Goal: Find specific page/section: Find specific page/section

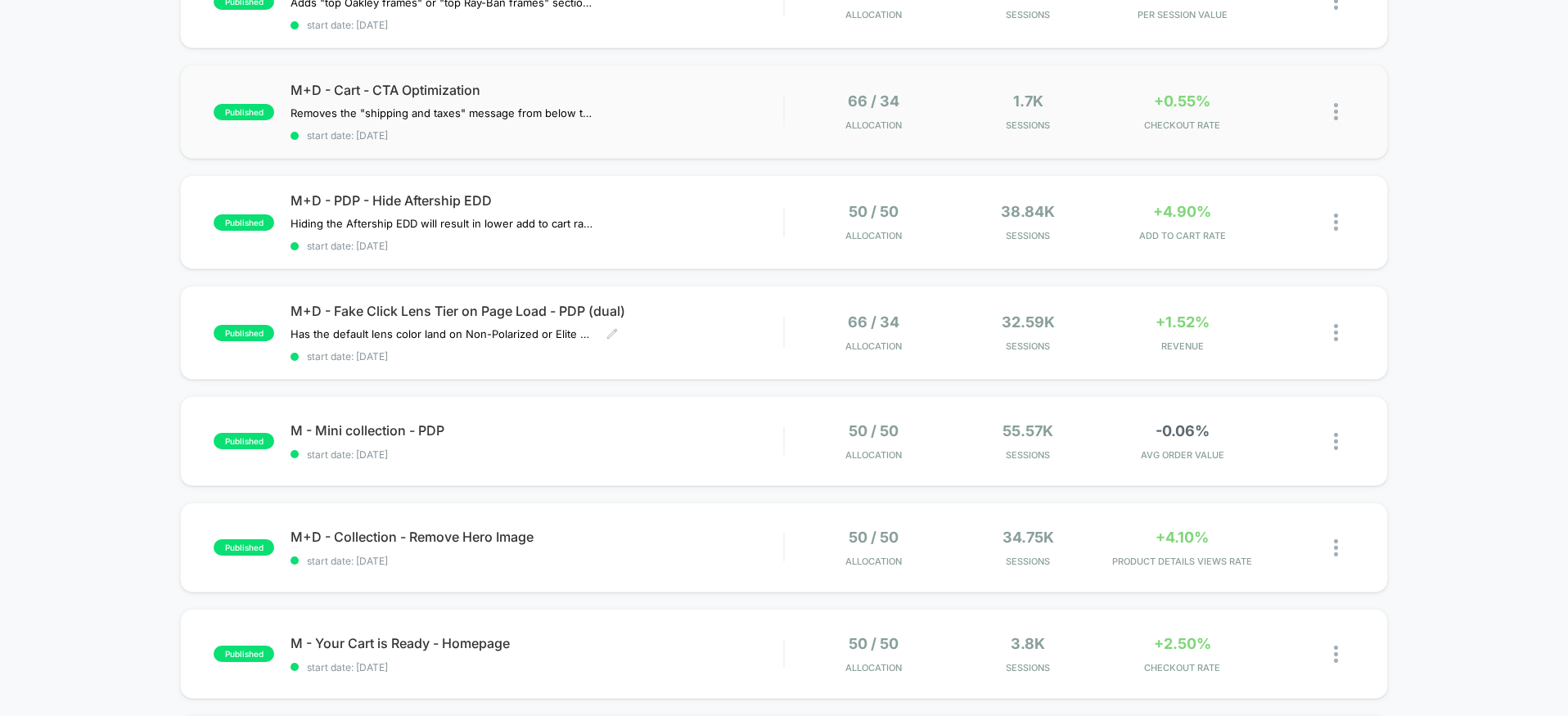
scroll to position [225, 0]
click at [718, 318] on div "M+D - Fake Click Lens Tier on Page Load - PDP (dual) Has the default lens color…" at bounding box center [536, 331] width 493 height 60
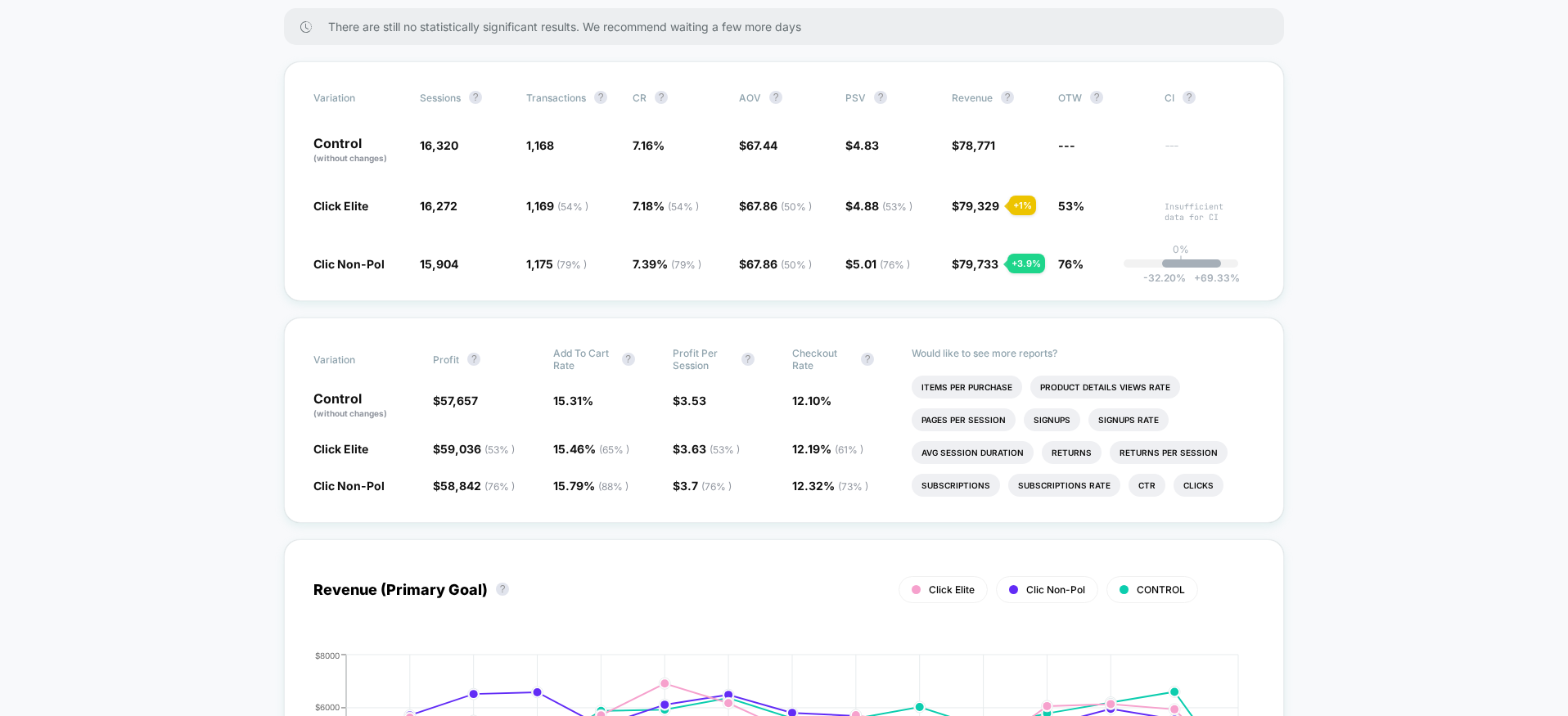
scroll to position [272, 0]
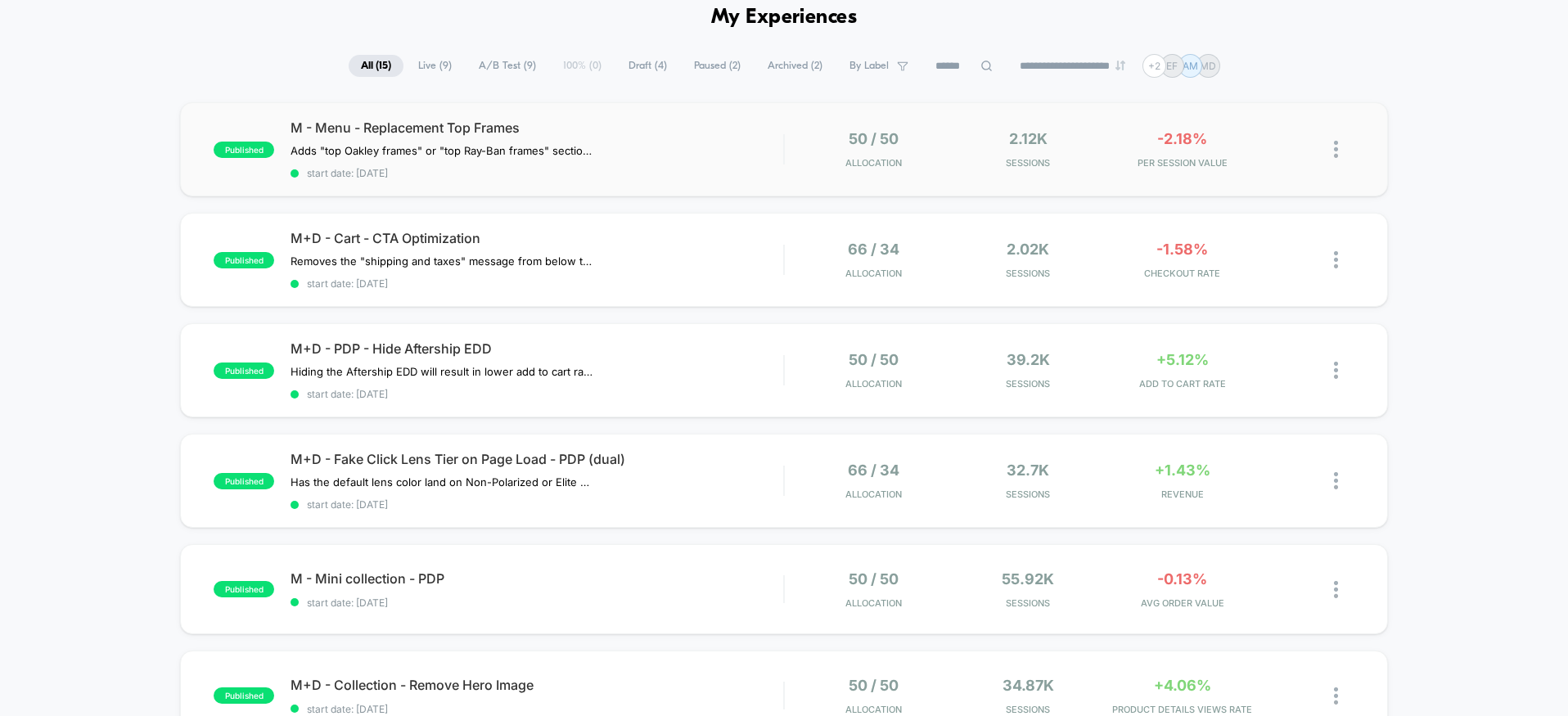
scroll to position [78, 0]
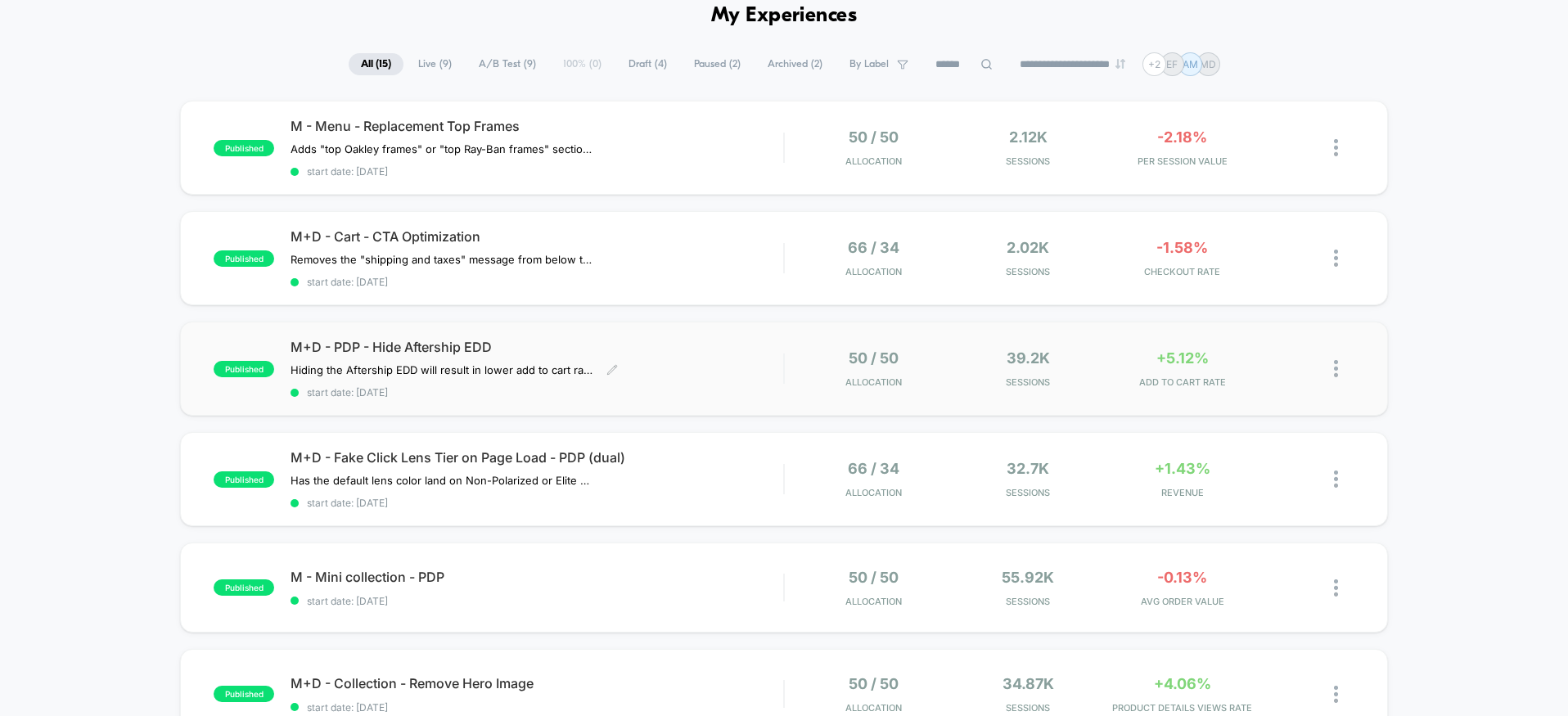
click at [688, 353] on div "M+D - PDP - Hide Aftership EDD Hiding the Aftership EDD will result in lower ad…" at bounding box center [536, 369] width 493 height 60
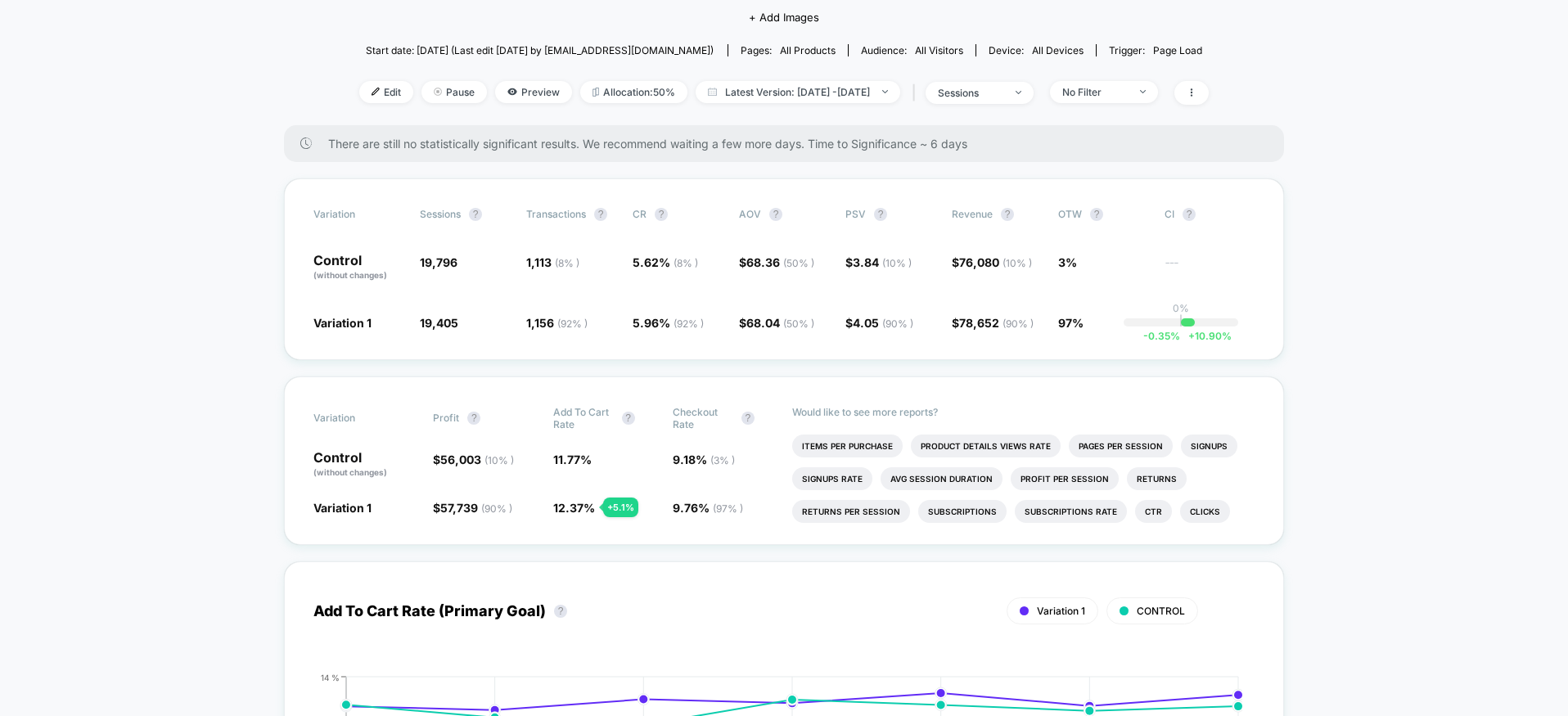
scroll to position [192, 0]
